Goal: Information Seeking & Learning: Learn about a topic

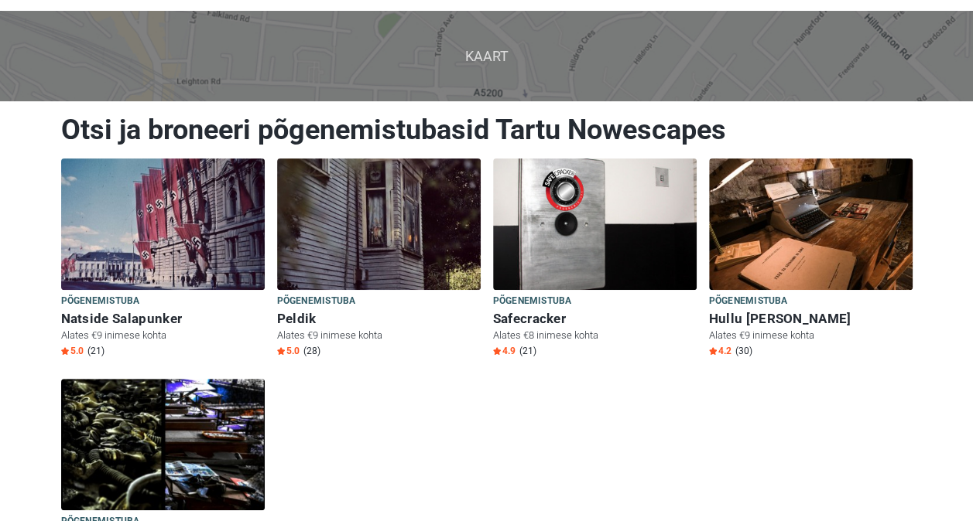
scroll to position [71, 0]
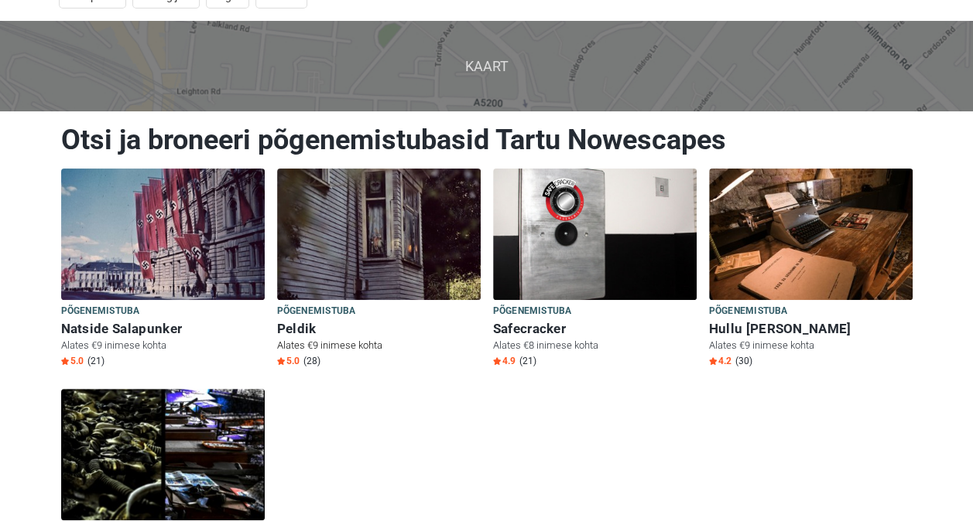
click at [327, 275] on img at bounding box center [378, 235] width 203 height 132
click at [130, 327] on h6 "Natside Salapunker" at bounding box center [162, 329] width 203 height 16
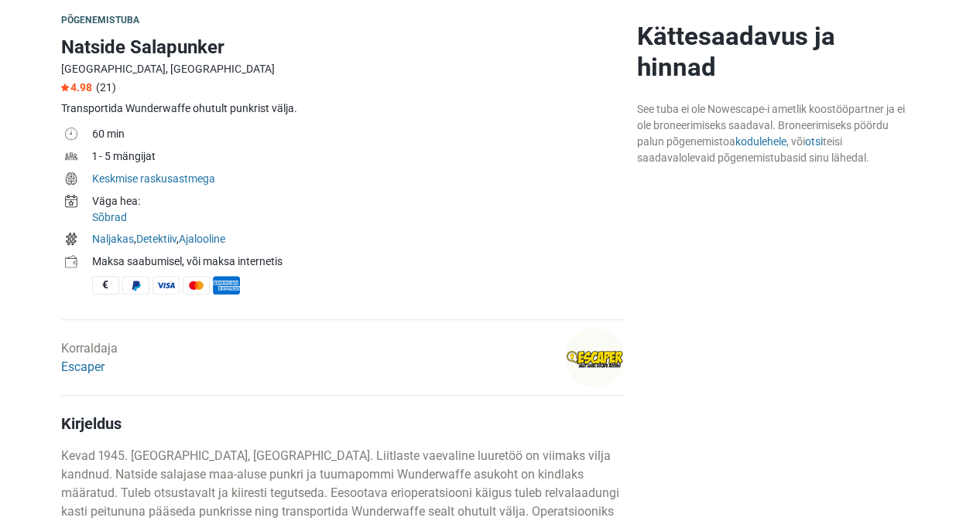
scroll to position [426, 0]
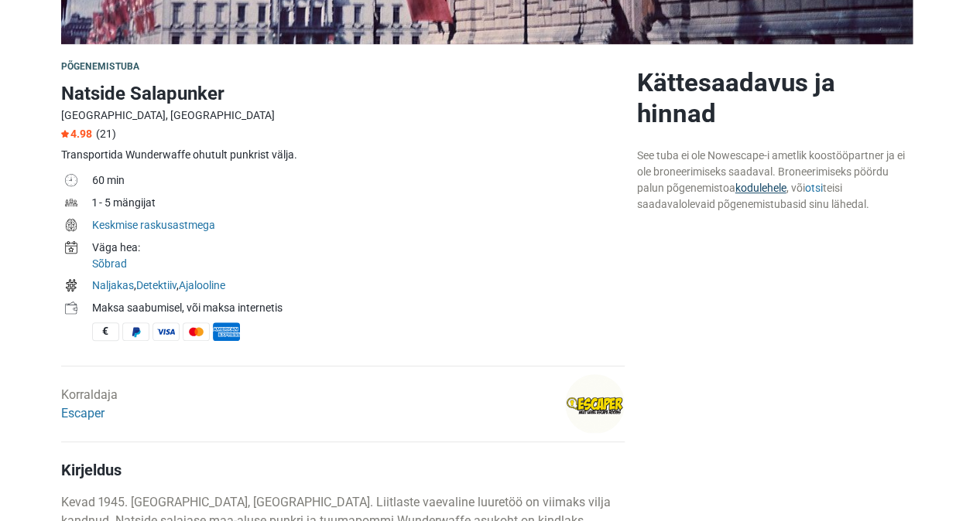
click at [773, 190] on link "kodulehele" at bounding box center [760, 188] width 51 height 12
click at [764, 182] on link "kodulehele" at bounding box center [760, 188] width 51 height 12
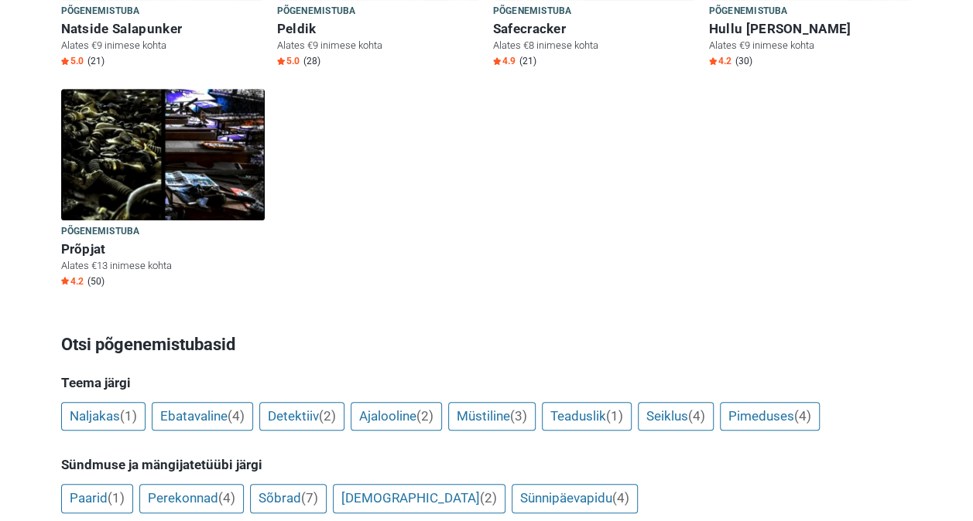
scroll to position [386, 0]
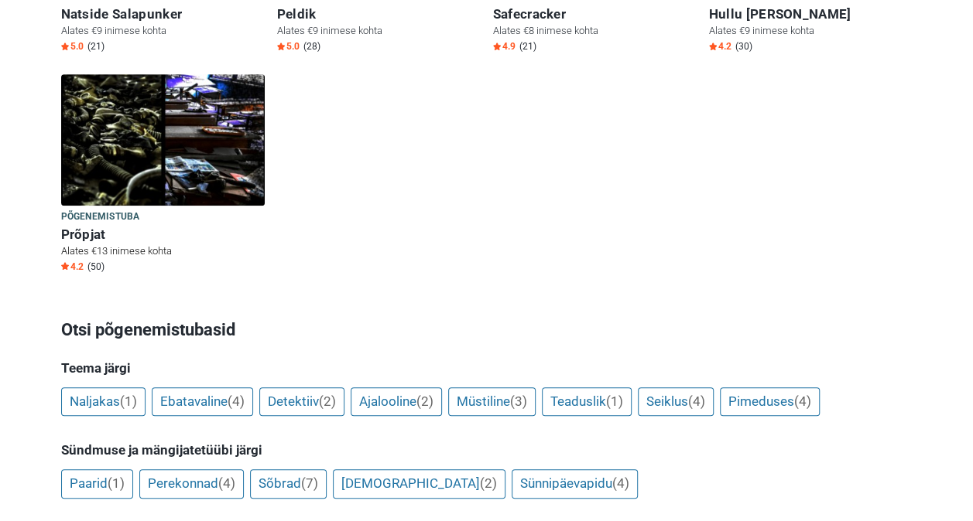
click at [169, 132] on img at bounding box center [162, 140] width 203 height 132
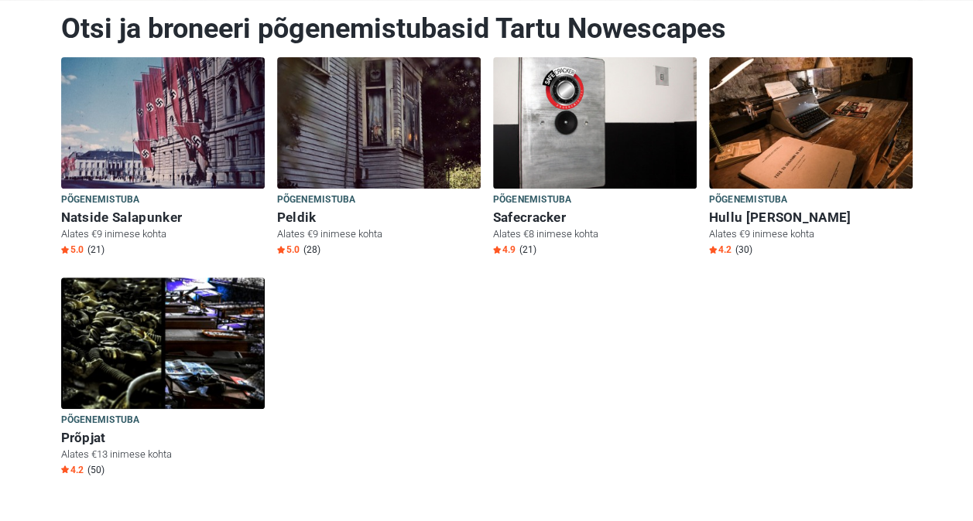
scroll to position [152, 0]
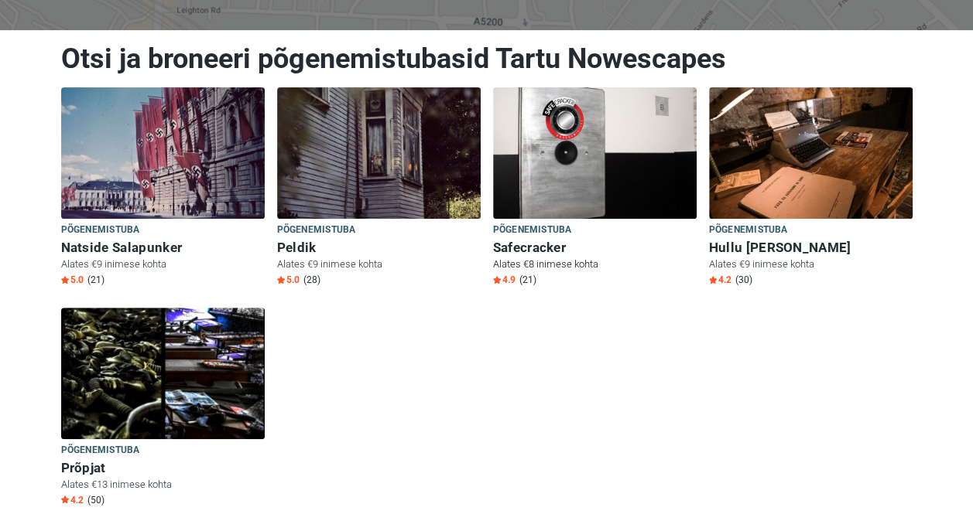
click at [590, 178] on img at bounding box center [594, 153] width 203 height 132
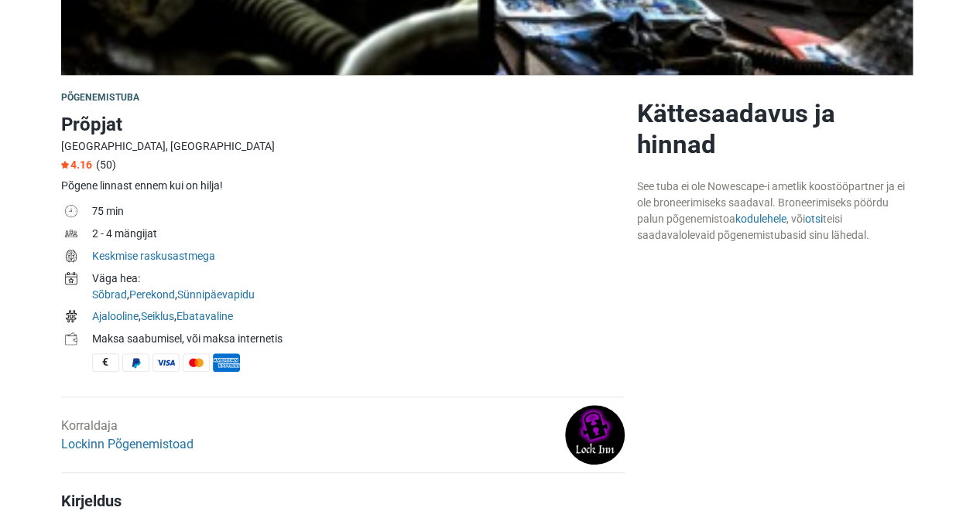
scroll to position [378, 0]
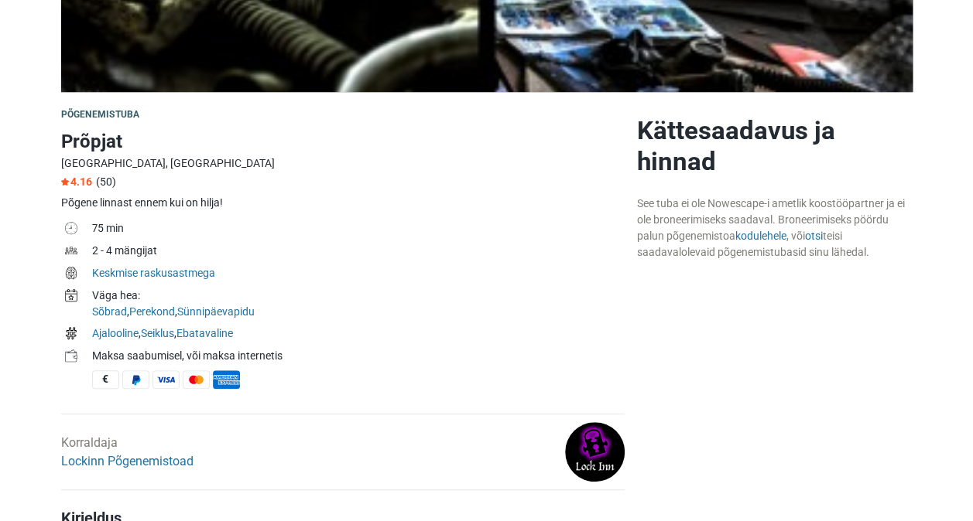
click at [773, 234] on link "kodulehele" at bounding box center [760, 236] width 51 height 12
click at [768, 235] on link "kodulehele" at bounding box center [760, 236] width 51 height 12
click at [169, 463] on link "Lockinn Põgenemistoad" at bounding box center [127, 461] width 132 height 15
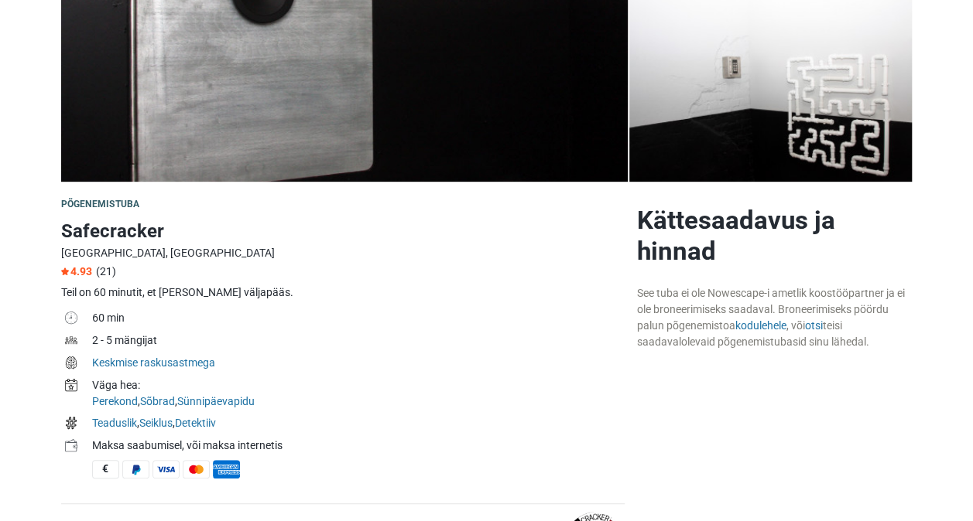
scroll to position [292, 0]
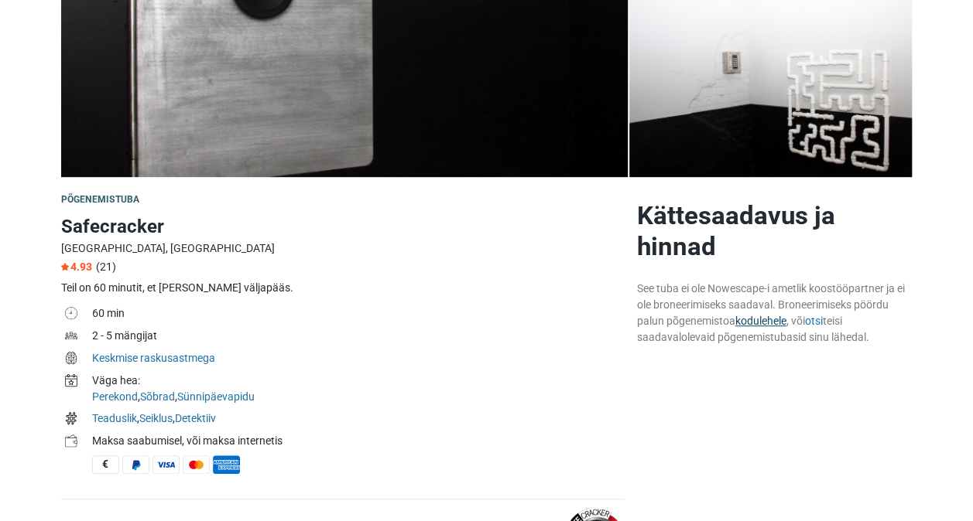
click at [759, 316] on link "kodulehele" at bounding box center [760, 321] width 51 height 12
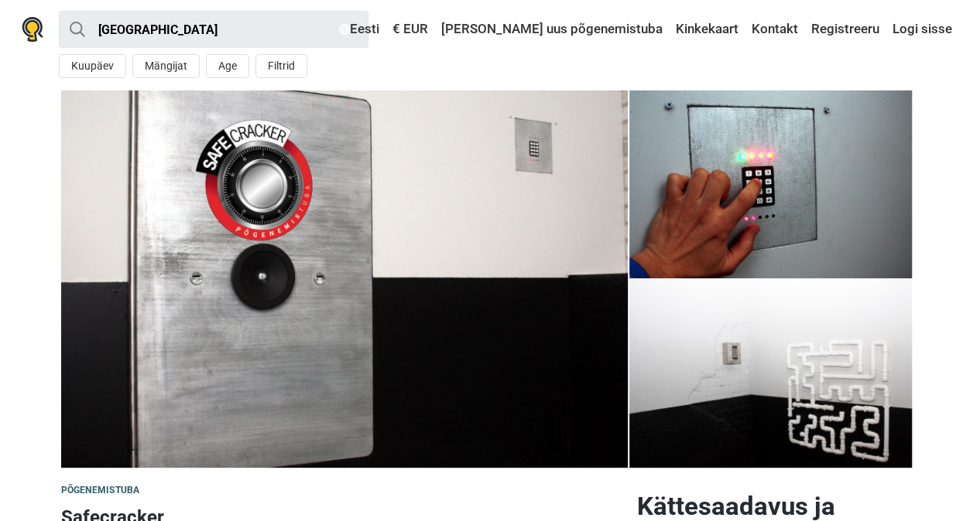
scroll to position [0, 0]
